Goal: Register for event/course

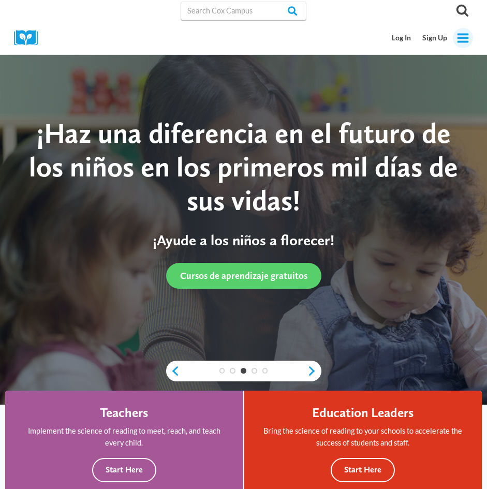
click at [459, 38] on icon "Open menu" at bounding box center [463, 37] width 11 height 9
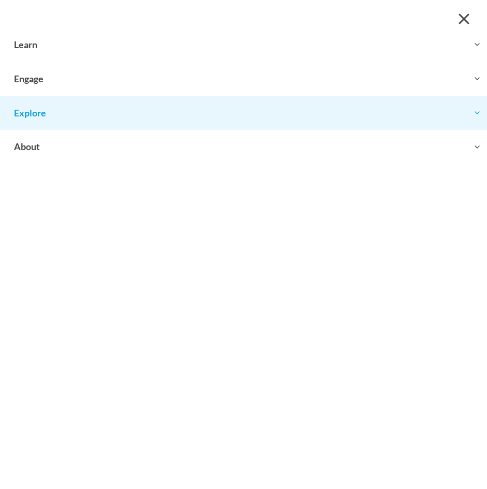
click at [474, 113] on icon "Expand" at bounding box center [477, 113] width 8 height 8
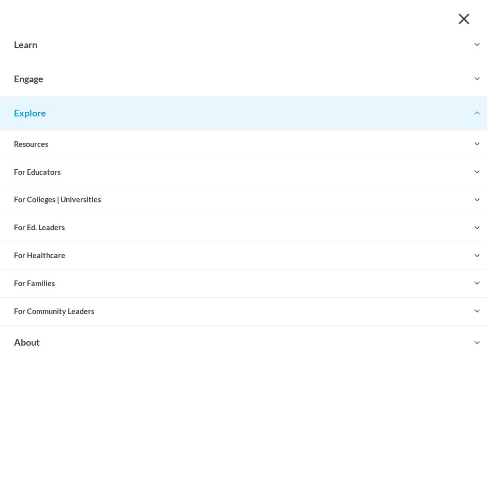
click at [474, 113] on icon "Expand" at bounding box center [477, 113] width 8 height 8
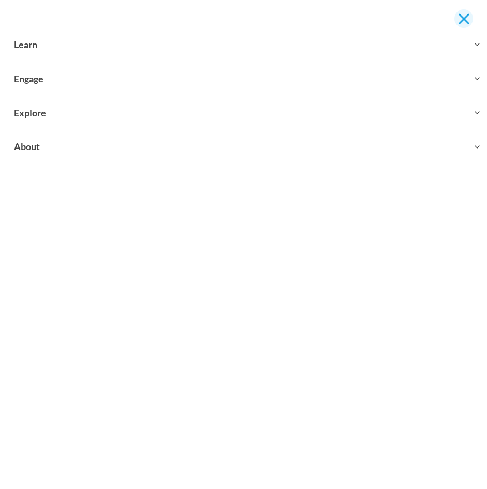
click at [465, 18] on span "Close menu" at bounding box center [463, 18] width 11 height 11
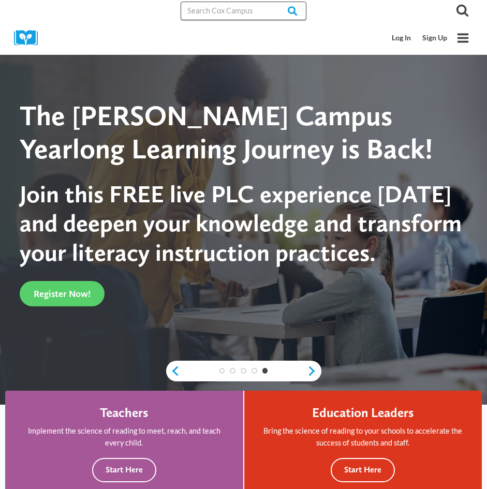
click at [242, 18] on input "Search in https://coxcampus.org/" at bounding box center [244, 11] width 126 height 19
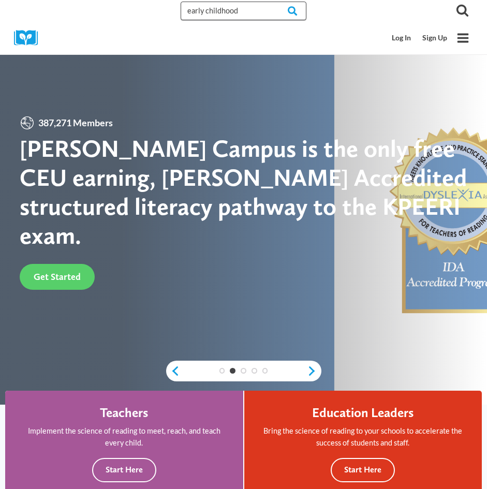
type input "early childhood"
click at [266, 2] on input "Search" at bounding box center [286, 11] width 40 height 19
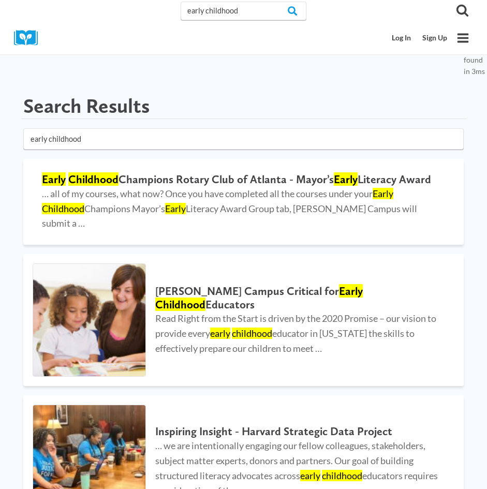
click at [463, 37] on icon "Open menu" at bounding box center [463, 37] width 11 height 9
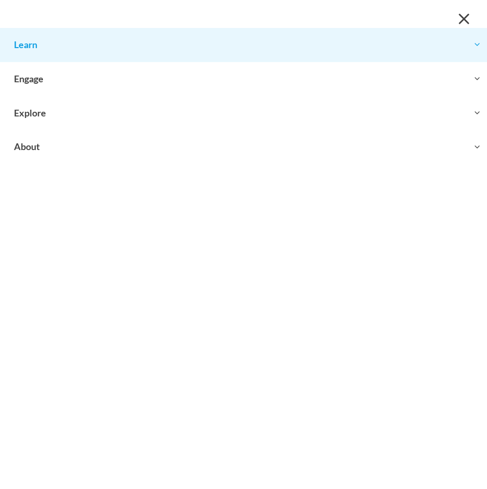
click at [74, 50] on button "Toggle child menu Expand" at bounding box center [243, 45] width 487 height 34
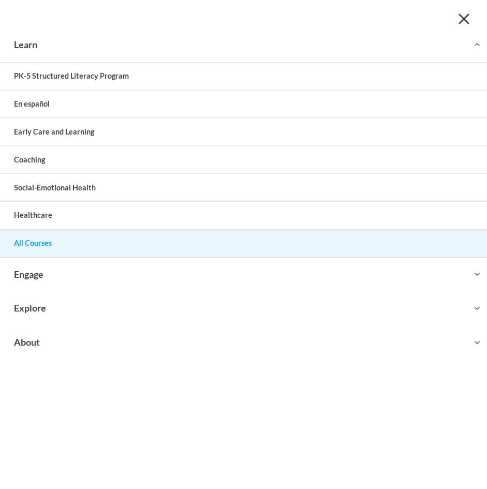
click at [26, 248] on link "All Courses" at bounding box center [243, 243] width 487 height 27
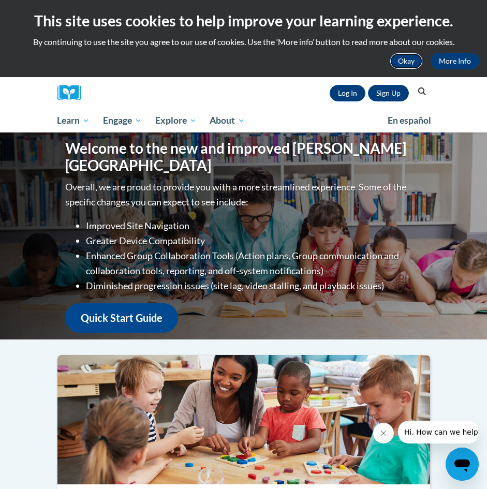
click at [409, 67] on button "Okay" at bounding box center [406, 61] width 33 height 17
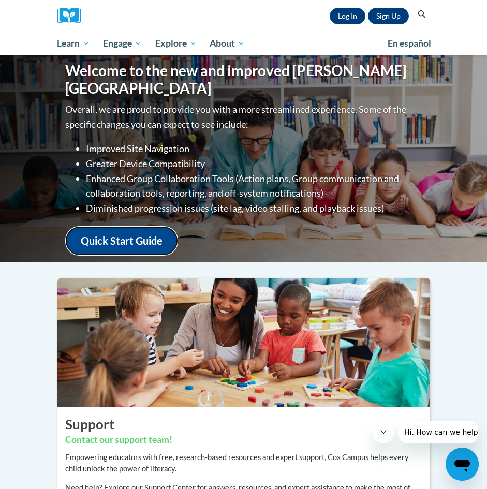
click at [110, 234] on link "Quick Start Guide" at bounding box center [121, 241] width 113 height 30
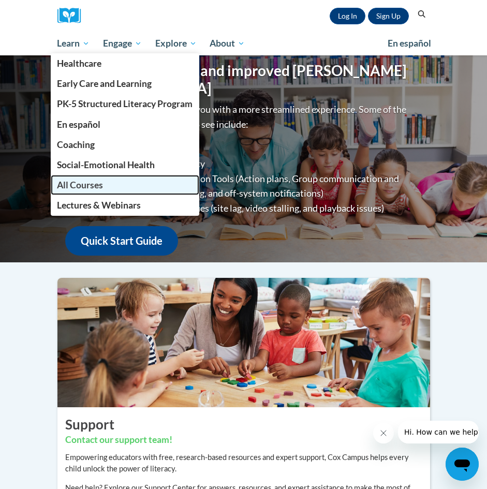
click at [69, 188] on span "All Courses" at bounding box center [80, 185] width 46 height 11
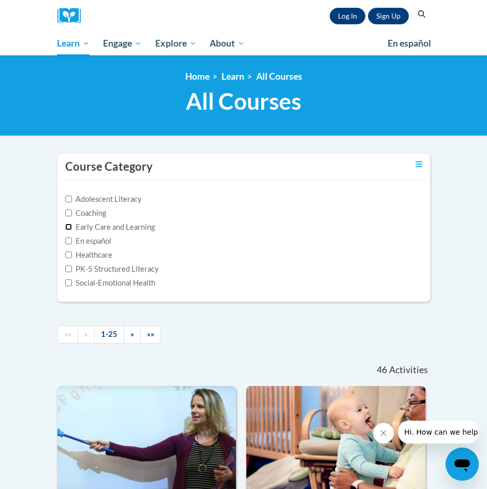
click at [70, 227] on input "Early Care and Learning" at bounding box center [68, 227] width 7 height 7
checkbox input "true"
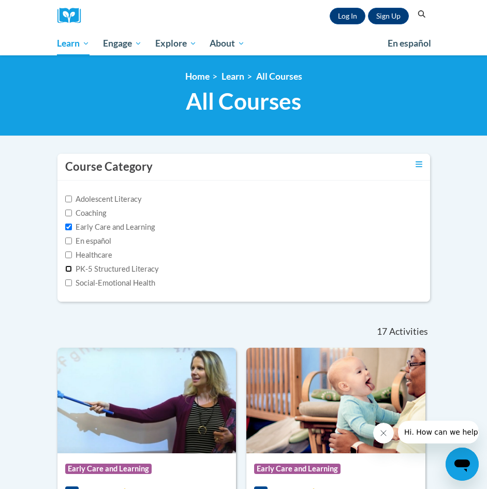
click at [68, 271] on input "PK-5 Structured Literacy" at bounding box center [68, 269] width 7 height 7
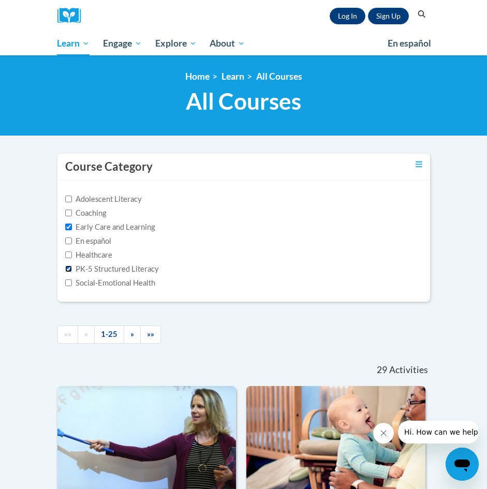
click at [68, 271] on input "PK-5 Structured Literacy" at bounding box center [68, 269] width 7 height 7
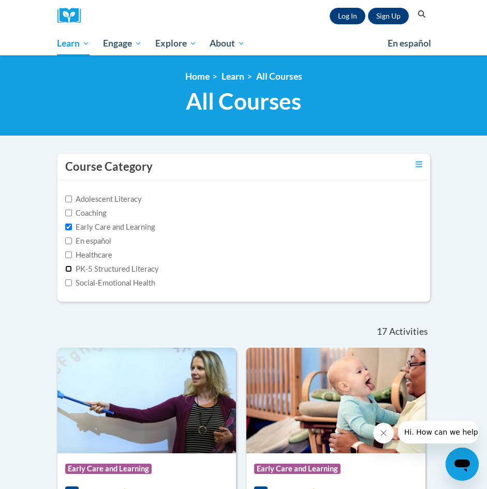
click at [68, 271] on input "PK-5 Structured Literacy" at bounding box center [68, 269] width 7 height 7
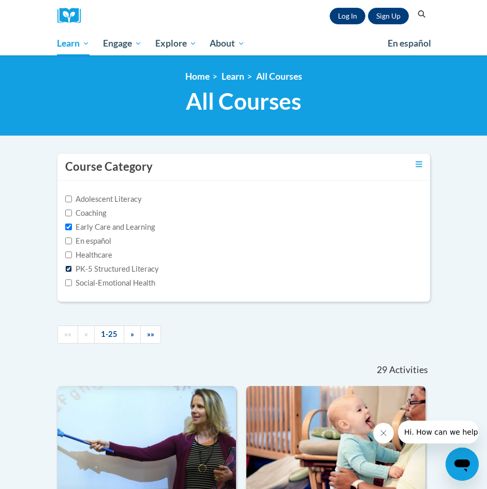
click at [68, 271] on input "PK-5 Structured Literacy" at bounding box center [68, 269] width 7 height 7
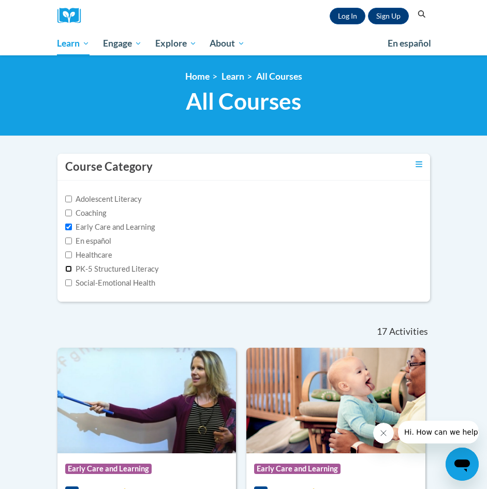
click at [68, 271] on input "PK-5 Structured Literacy" at bounding box center [68, 269] width 7 height 7
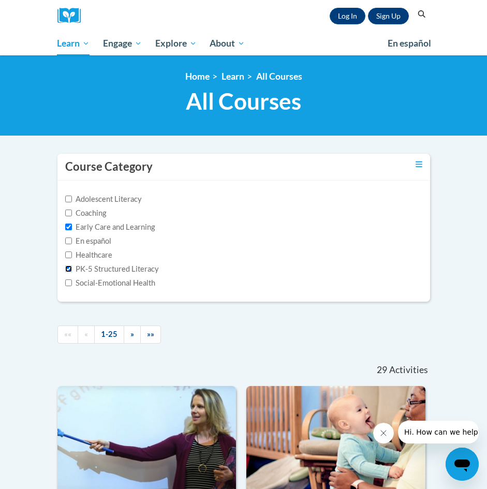
click at [68, 271] on input "PK-5 Structured Literacy" at bounding box center [68, 269] width 7 height 7
checkbox input "false"
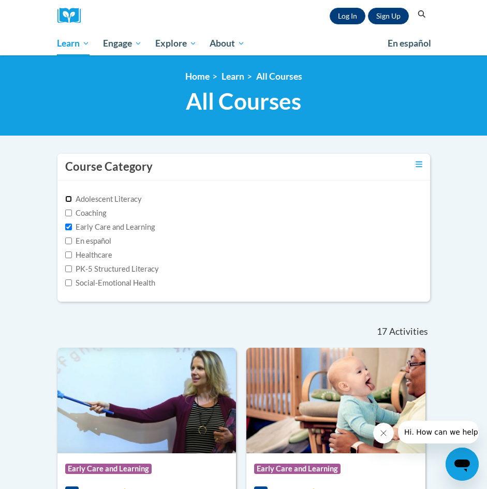
click at [70, 199] on input "Adolescent Literacy" at bounding box center [68, 199] width 7 height 7
checkbox input "false"
click at [66, 255] on input "Healthcare" at bounding box center [68, 255] width 7 height 7
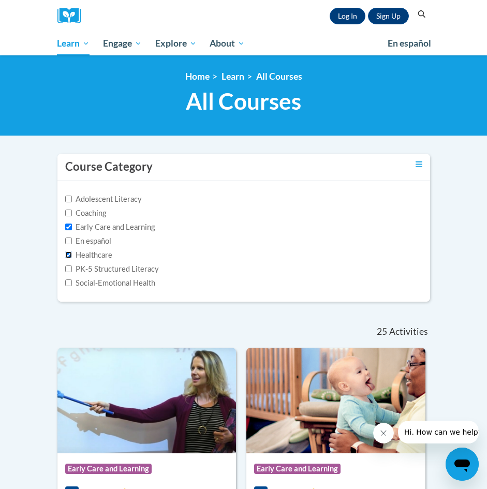
checkbox input "false"
click at [88, 340] on nav "«« « 1-17 » »» 17 Activities CEUs" at bounding box center [244, 331] width 388 height 33
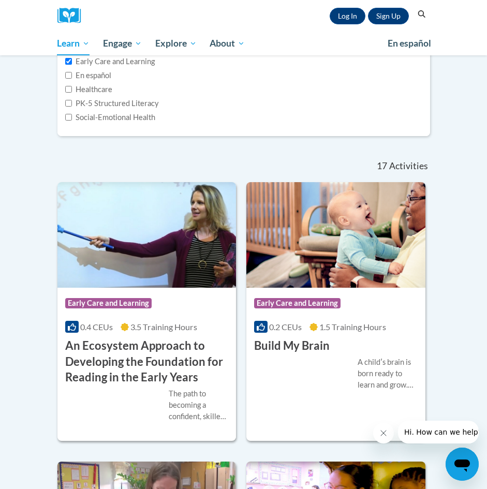
scroll to position [186, 0]
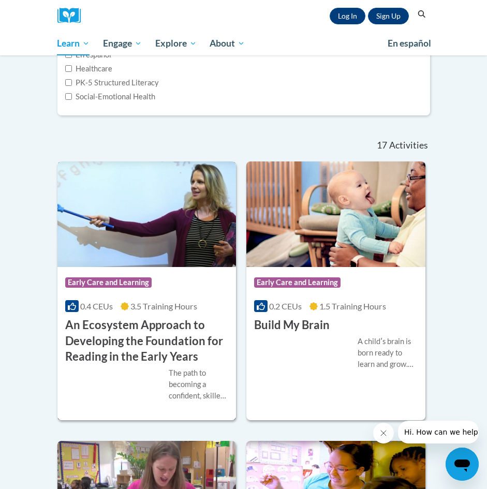
click at [190, 371] on div "The path to becoming a confident, skilled reader begins very early in life- in …" at bounding box center [199, 385] width 60 height 34
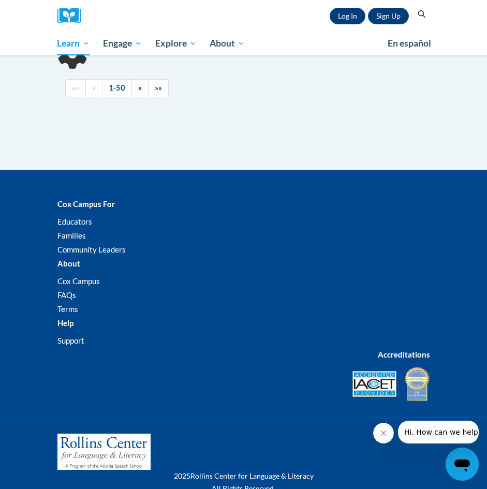
scroll to position [186, 0]
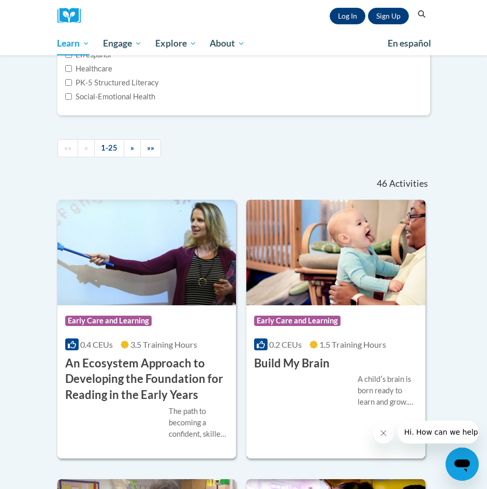
click at [331, 336] on div "Course Category: Early Care and Learning 0.2 CEUs 1.5 Training Hours COURSE Bui…" at bounding box center [336, 339] width 179 height 66
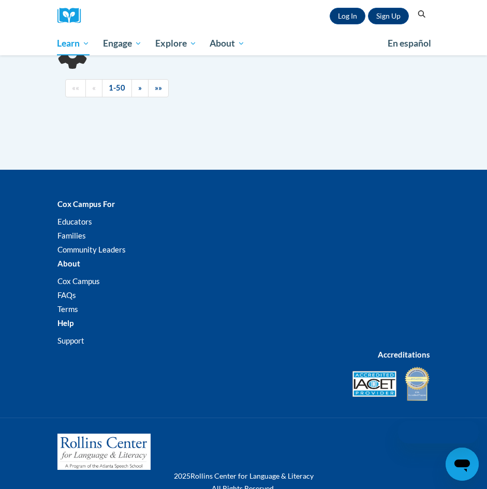
scroll to position [186, 0]
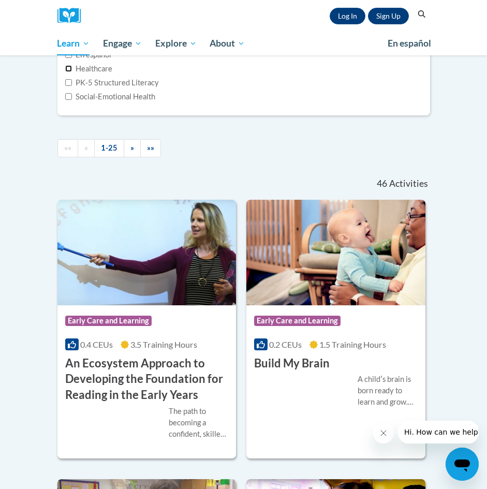
click at [67, 70] on input "Healthcare" at bounding box center [68, 68] width 7 height 7
checkbox input "true"
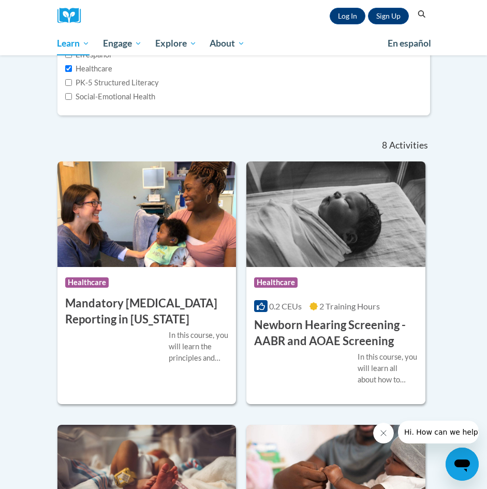
click at [50, 135] on nav "«« « 1-8 » »» 8 Activities CEUs" at bounding box center [244, 145] width 388 height 33
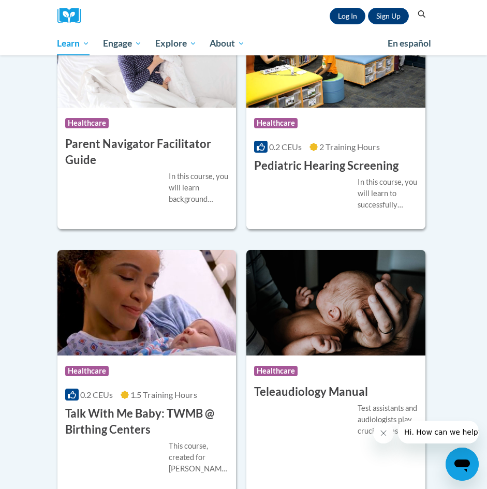
scroll to position [870, 0]
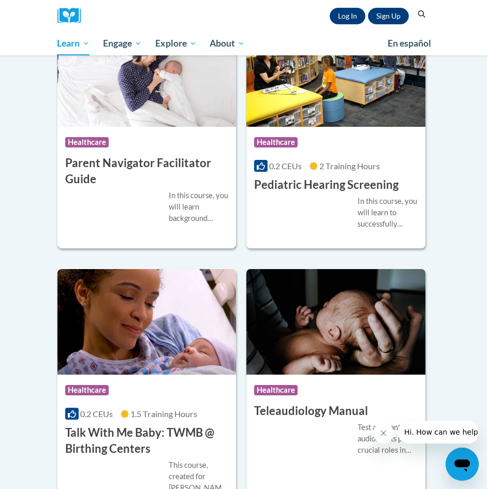
click at [138, 189] on div "More Info Start In this course, you will learn background information on the pr…" at bounding box center [146, 213] width 179 height 52
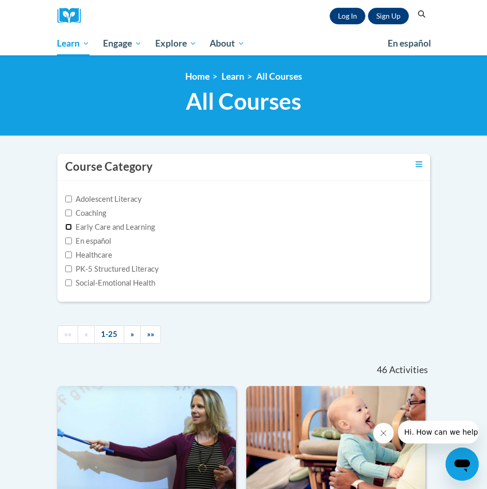
click at [69, 228] on input "Early Care and Learning" at bounding box center [68, 227] width 7 height 7
checkbox input "true"
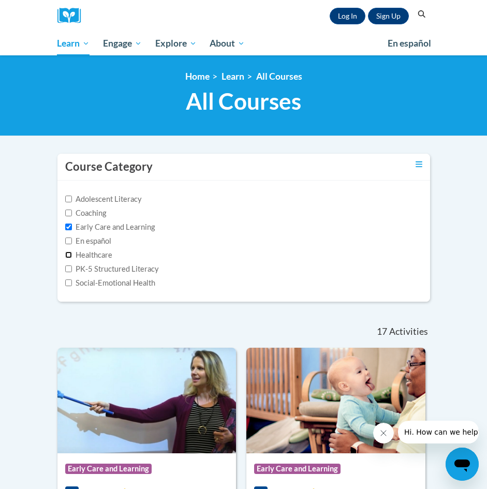
click at [68, 252] on input "Healthcare" at bounding box center [68, 255] width 7 height 7
click at [71, 255] on label "Healthcare" at bounding box center [88, 255] width 47 height 11
click at [71, 255] on input "Healthcare" at bounding box center [68, 255] width 7 height 7
checkbox input "false"
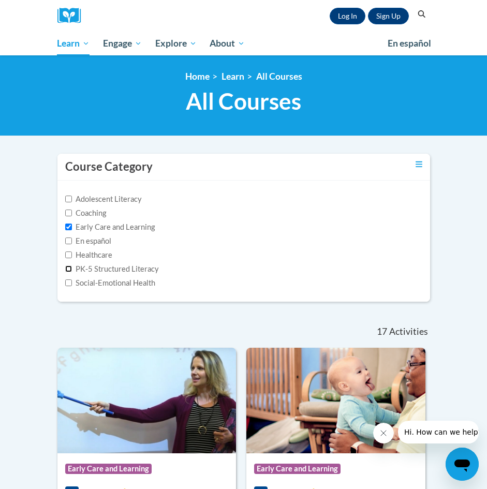
click at [66, 267] on input "PK-5 Structured Literacy" at bounding box center [68, 269] width 7 height 7
checkbox input "true"
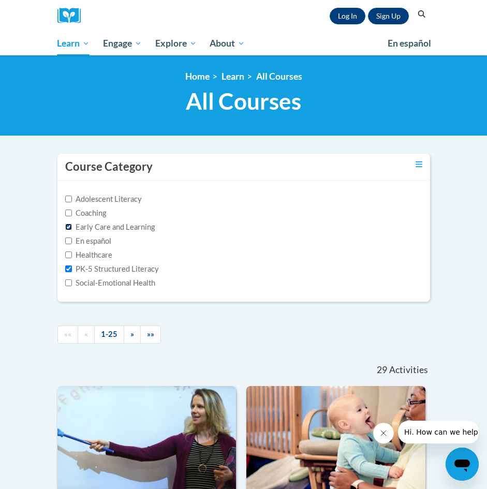
click at [71, 228] on input "Early Care and Learning" at bounding box center [68, 227] width 7 height 7
checkbox input "false"
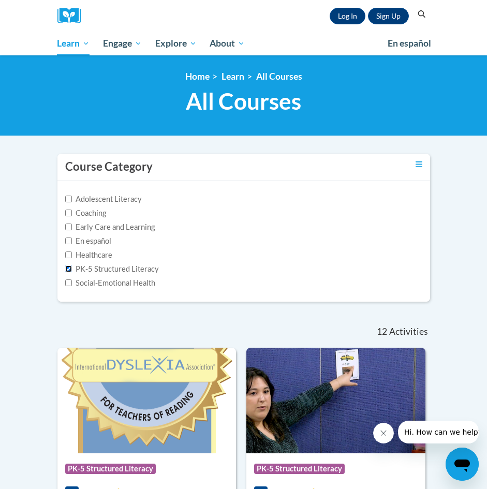
click at [67, 269] on input "PK-5 Structured Literacy" at bounding box center [68, 269] width 7 height 7
checkbox input "false"
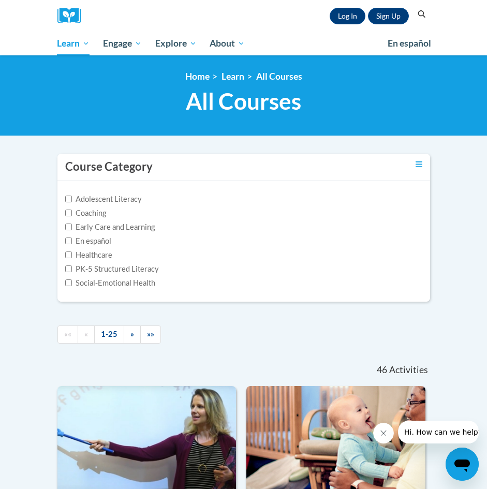
click at [70, 231] on label "Early Care and Learning" at bounding box center [110, 227] width 90 height 11
click at [70, 230] on input "Early Care and Learning" at bounding box center [68, 227] width 7 height 7
checkbox input "true"
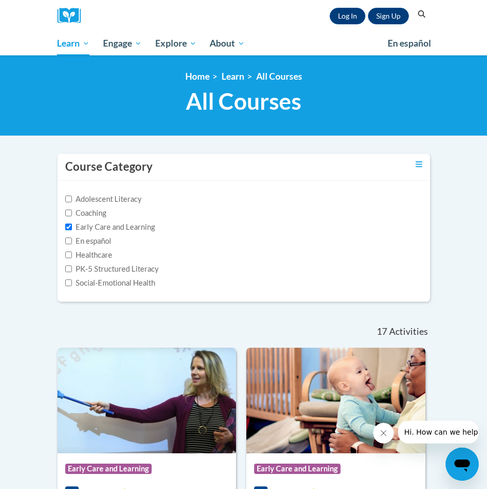
click at [336, 402] on img at bounding box center [336, 401] width 179 height 106
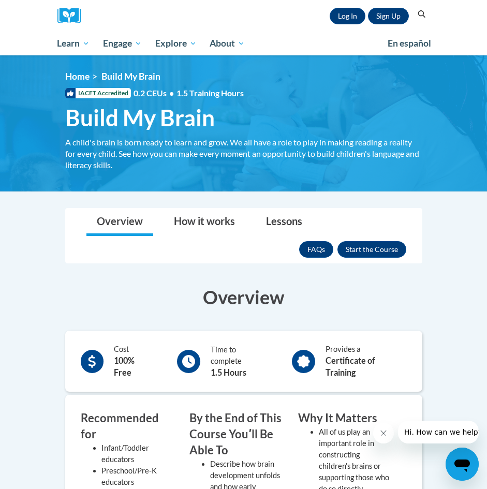
click at [387, 254] on button "Enroll" at bounding box center [372, 249] width 69 height 17
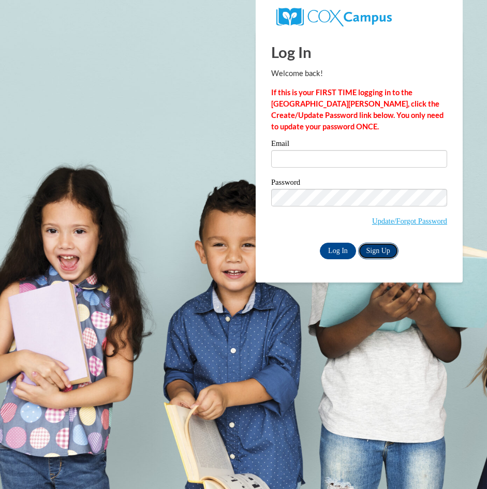
click at [375, 251] on link "Sign Up" at bounding box center [378, 251] width 40 height 17
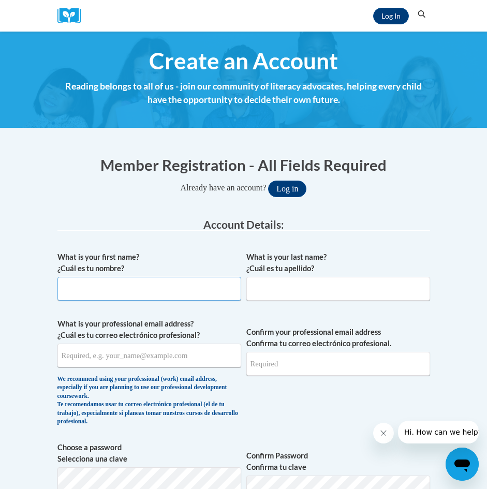
click at [131, 294] on input "What is your first name? ¿Cuál es tu nombre?" at bounding box center [149, 289] width 184 height 24
type input "Kiera"
type input "[PERSON_NAME]"
click at [160, 360] on input "What is your professional email address? ¿Cuál es tu correo electrónico profesi…" at bounding box center [149, 356] width 184 height 24
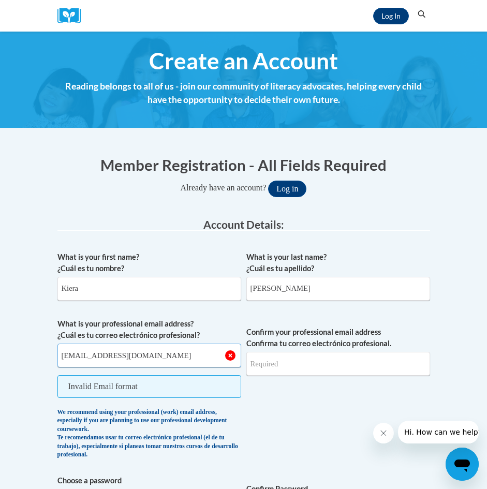
type input "[EMAIL_ADDRESS][DOMAIN_NAME]"
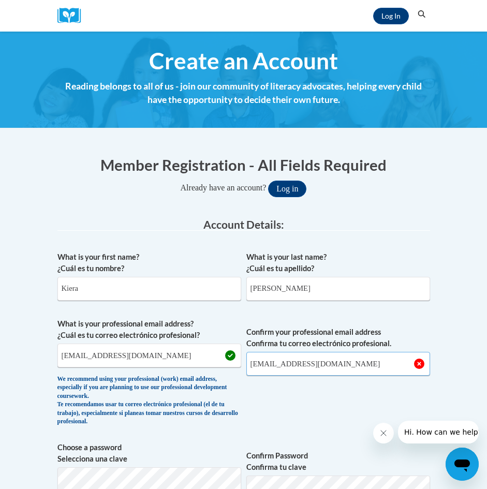
type input "kiera.barlow921@gmail.com"
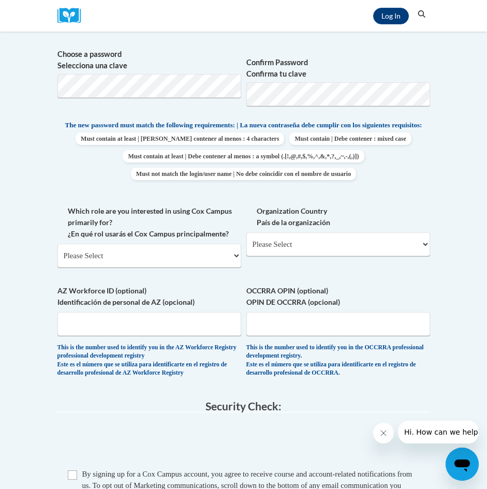
scroll to position [373, 0]
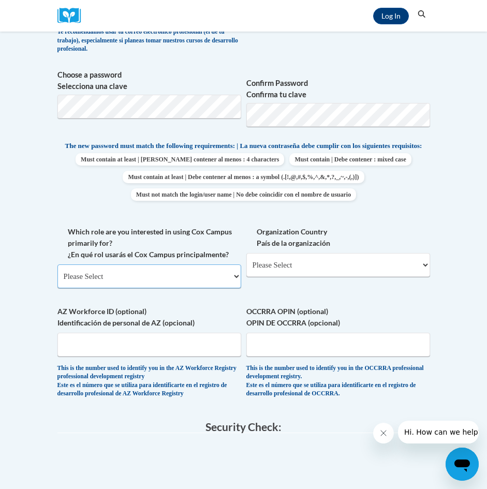
click at [112, 283] on select "Please Select College/University | Colegio/Universidad Community/Nonprofit Part…" at bounding box center [149, 277] width 184 height 24
click at [105, 224] on div "What is your first name? ¿Cuál es tu nombre? Kiera What is your last name? ¿Cuá…" at bounding box center [243, 141] width 373 height 535
click at [92, 134] on span "Choose a password Selecciona una clave" at bounding box center [149, 102] width 184 height 66
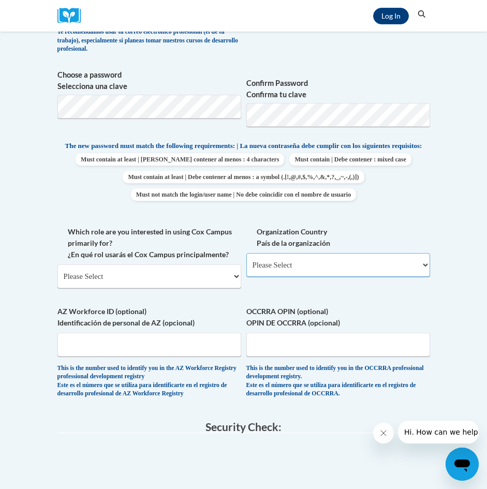
click at [291, 277] on select "Please Select United States | Estados Unidos Outside of the United States | Fue…" at bounding box center [339, 265] width 184 height 24
select select "ad49bcad-a171-4b2e-b99c-48b446064914"
click at [247, 261] on select "Please Select United States | Estados Unidos Outside of the United States | Fue…" at bounding box center [339, 265] width 184 height 24
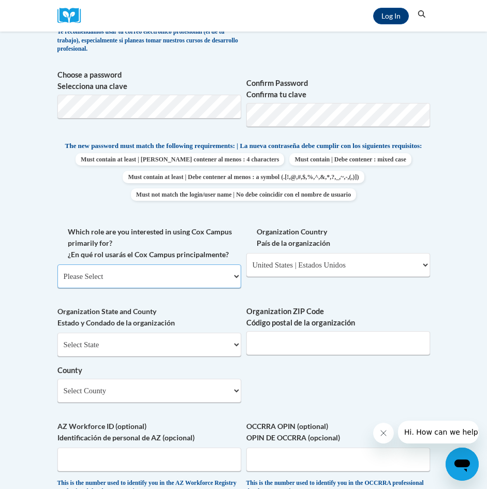
click at [199, 288] on select "Please Select College/University | Colegio/Universidad Community/Nonprofit Part…" at bounding box center [149, 277] width 184 height 24
select select "5a18ea06-2b54-4451-96f2-d152daf9eac5"
click at [57, 272] on select "Please Select College/University | Colegio/Universidad Community/Nonprofit Part…" at bounding box center [149, 277] width 184 height 24
select select "null"
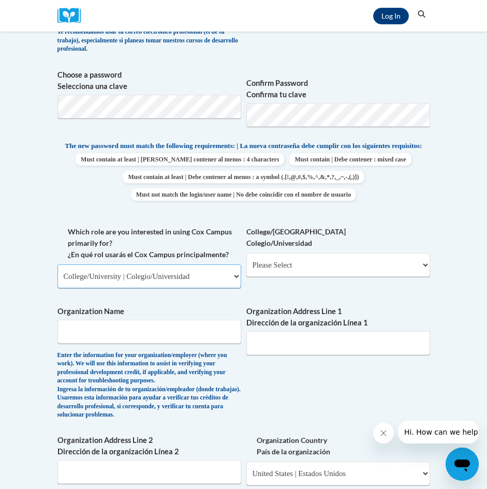
click at [184, 288] on select "Please Select College/University | Colegio/Universidad Community/Nonprofit Part…" at bounding box center [149, 277] width 184 height 24
select select "fbf2d438-af2f-41f8-98f1-81c410e29de3"
click at [57, 272] on select "Please Select College/University | Colegio/Universidad Community/Nonprofit Part…" at bounding box center [149, 277] width 184 height 24
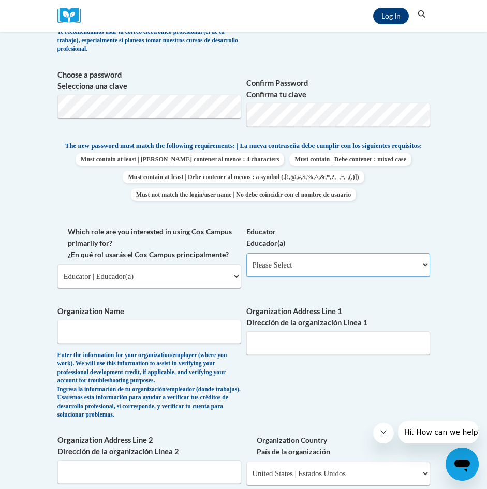
click at [315, 274] on select "Please Select Early Learning/Daycare Teacher/Family Home Care Provider | Maestr…" at bounding box center [339, 265] width 184 height 24
select select "5e2af403-4f2c-4e49-a02f-103e55d7b75b"
click at [247, 261] on select "Please Select Early Learning/Daycare Teacher/Family Home Care Provider | Maestr…" at bounding box center [339, 265] width 184 height 24
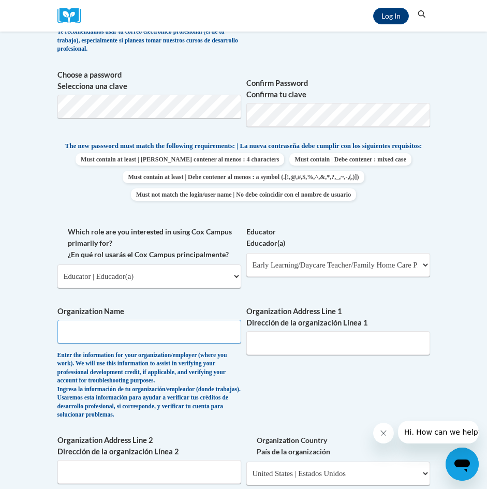
click at [141, 344] on input "Organization Name" at bounding box center [149, 332] width 184 height 24
type input "MCAC Head Start"
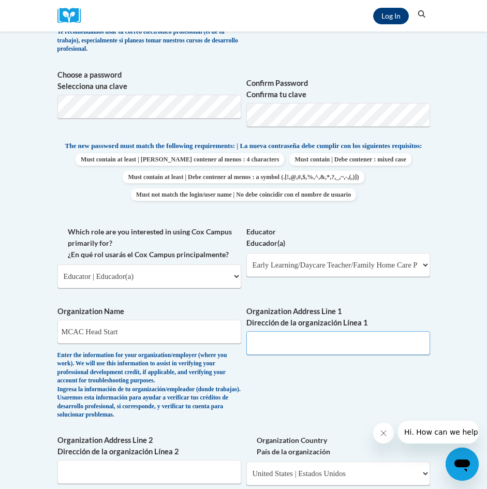
click at [260, 353] on input "Organization Address Line 1 Dirección de la organización Línea 1" at bounding box center [339, 343] width 184 height 24
click at [371, 354] on input "1100 Adams Ave. Montgomery, AL 36104" at bounding box center [339, 343] width 184 height 24
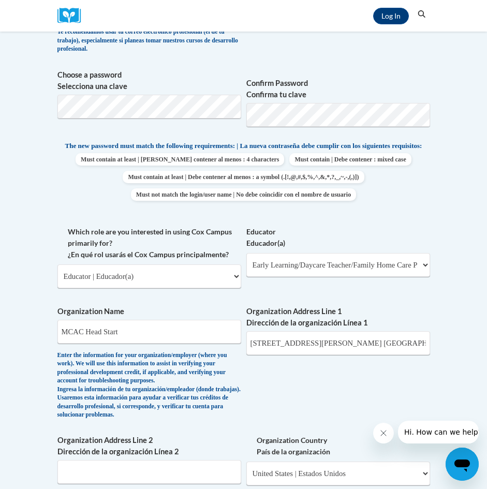
click at [295, 375] on div "What is your first name? ¿Cuál es tu nombre? Kiera What is your last name? ¿Cuá…" at bounding box center [243, 298] width 373 height 848
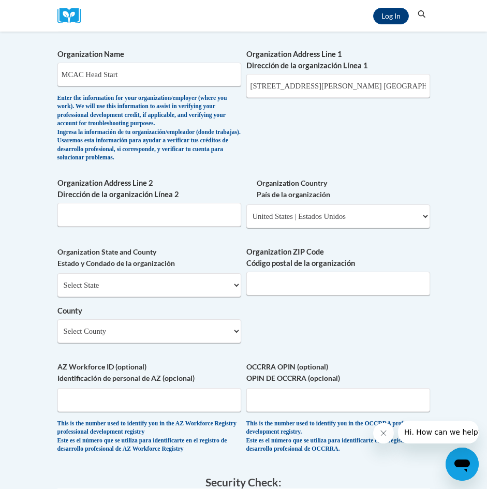
scroll to position [621, 0]
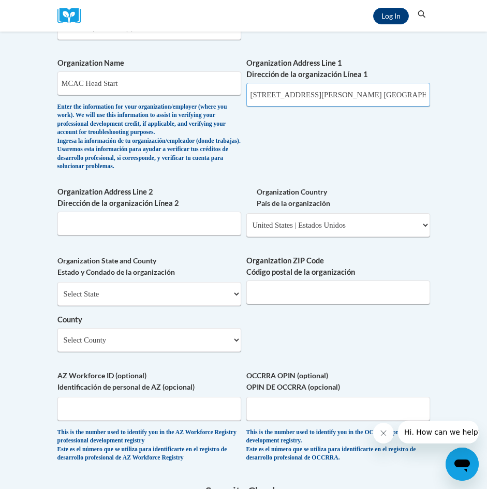
click at [395, 98] on input "1100 Adams Ave. Montgomery, AL 36104" at bounding box center [339, 95] width 184 height 24
type input "1100 Adams Ave."
click at [304, 305] on input "Organization ZIP Code Código postal de la organización" at bounding box center [339, 293] width 184 height 24
type input "36104"
click at [103, 306] on select "Select State Alabama Alaska Arizona Arkansas California Colorado Connecticut De…" at bounding box center [149, 294] width 184 height 24
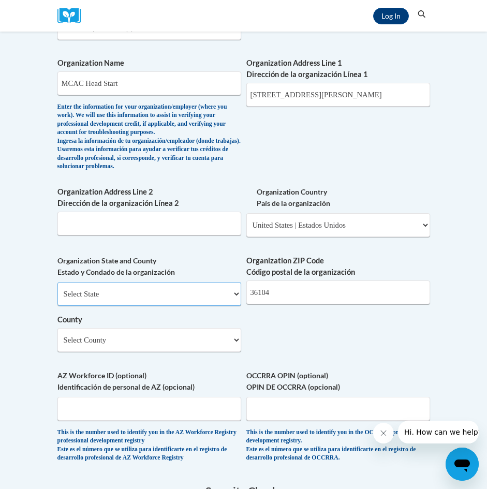
select select "Alabama"
click at [57, 306] on select "Select State Alabama Alaska Arizona Arkansas California Colorado Connecticut De…" at bounding box center [149, 294] width 184 height 24
click at [79, 352] on select "Select County Autauga Baldwin Barbour Bibb Blount Bullock Butler Calhoun Chambe…" at bounding box center [149, 340] width 184 height 24
select select "Montgomery"
click at [57, 352] on select "Select County Autauga Baldwin Barbour Bibb Blount Bullock Butler Calhoun Chambe…" at bounding box center [149, 340] width 184 height 24
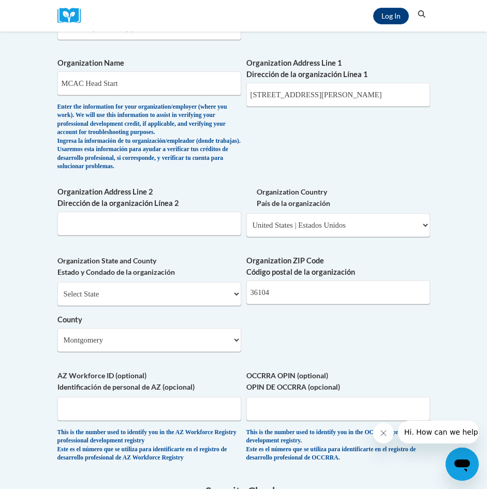
click at [285, 377] on div "What is your first name? ¿Cuál es tu nombre? Kiera What is your last name? ¿Cuá…" at bounding box center [243, 49] width 373 height 848
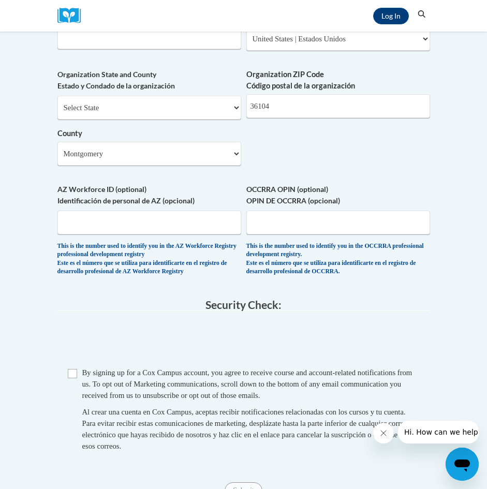
scroll to position [829, 0]
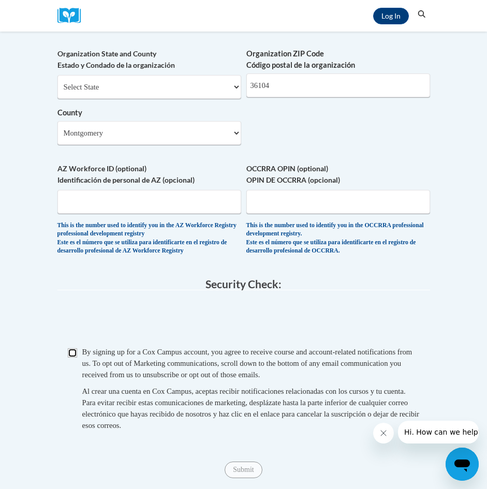
click at [76, 358] on input "Checkbox" at bounding box center [72, 353] width 9 height 9
checkbox input "true"
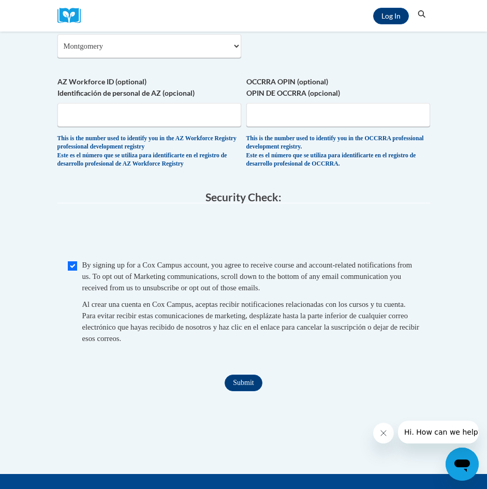
scroll to position [932, 0]
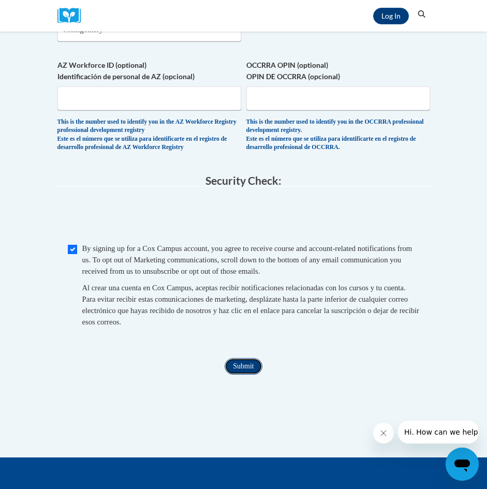
click at [240, 375] on input "Submit" at bounding box center [243, 366] width 37 height 17
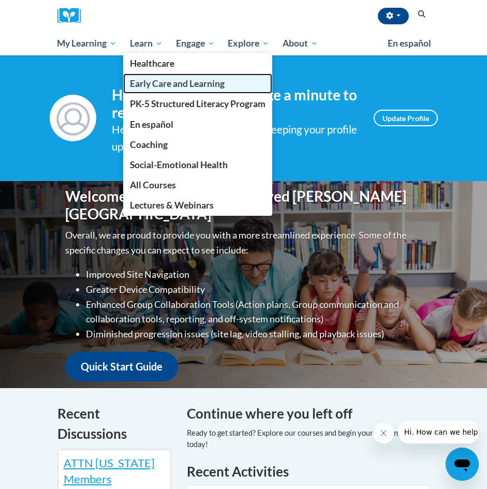
click at [162, 86] on span "Early Care and Learning" at bounding box center [177, 83] width 95 height 11
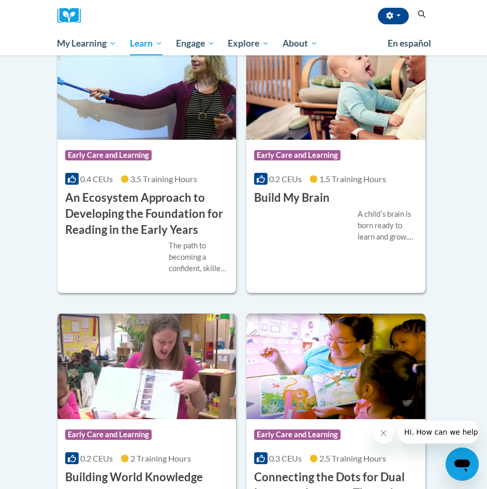
scroll to position [583, 0]
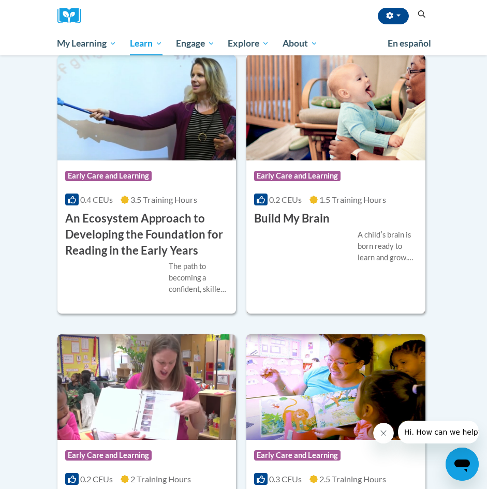
click at [350, 168] on div "Course Category: Early Care and Learning" at bounding box center [336, 177] width 164 height 23
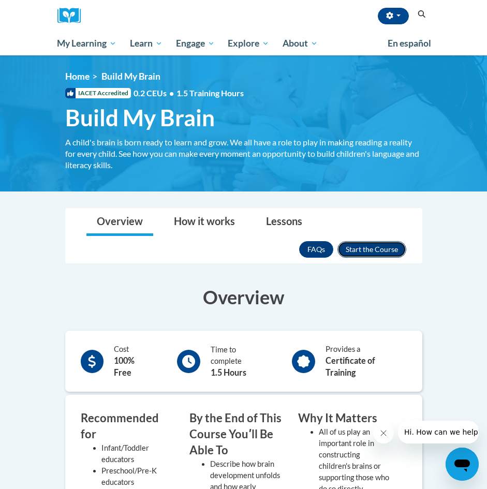
click at [370, 250] on button "Enroll" at bounding box center [372, 249] width 69 height 17
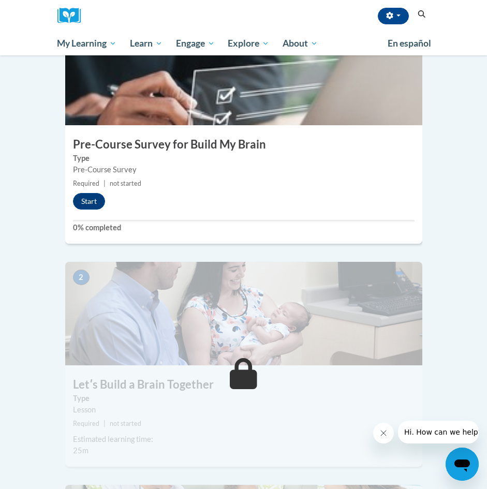
scroll to position [290, 0]
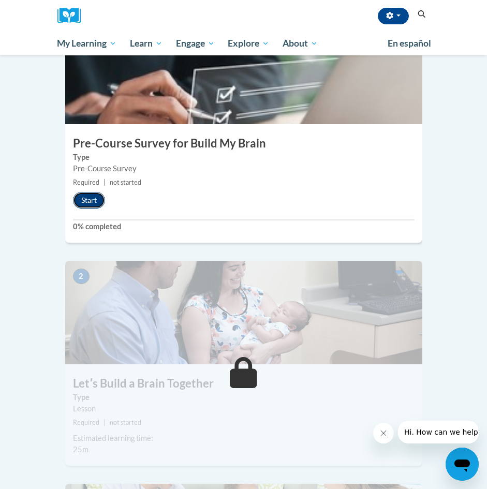
click at [91, 192] on button "Start" at bounding box center [89, 200] width 32 height 17
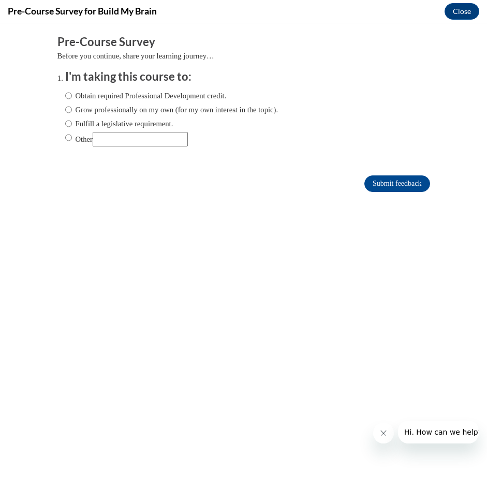
scroll to position [0, 0]
click at [121, 94] on label "Obtain required Professional Development credit." at bounding box center [146, 95] width 162 height 11
click at [72, 94] on input "Obtain required Professional Development credit." at bounding box center [68, 95] width 7 height 11
radio input "true"
click at [384, 182] on input "Submit feedback" at bounding box center [397, 184] width 65 height 17
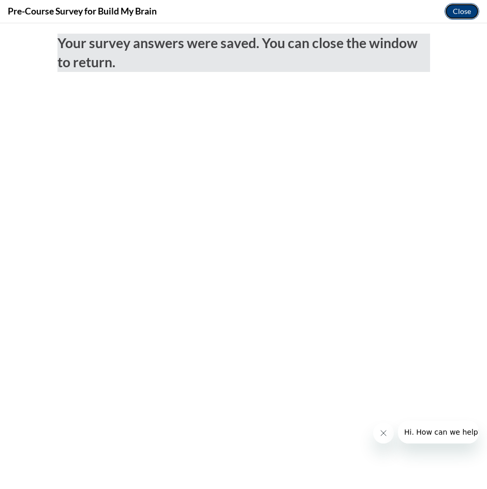
click at [461, 11] on button "Close" at bounding box center [462, 11] width 35 height 17
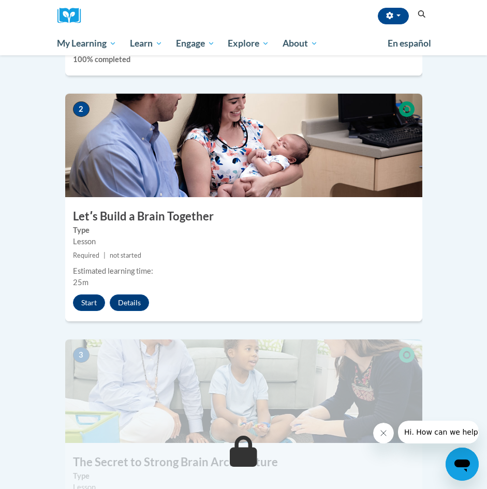
scroll to position [456, 0]
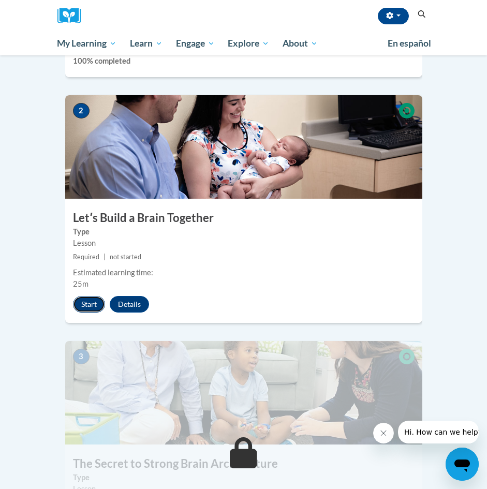
click at [92, 296] on button "Start" at bounding box center [89, 304] width 32 height 17
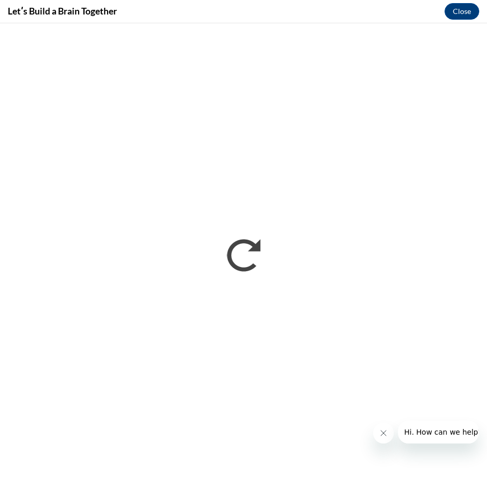
scroll to position [0, 0]
